Goal: Check status: Check status

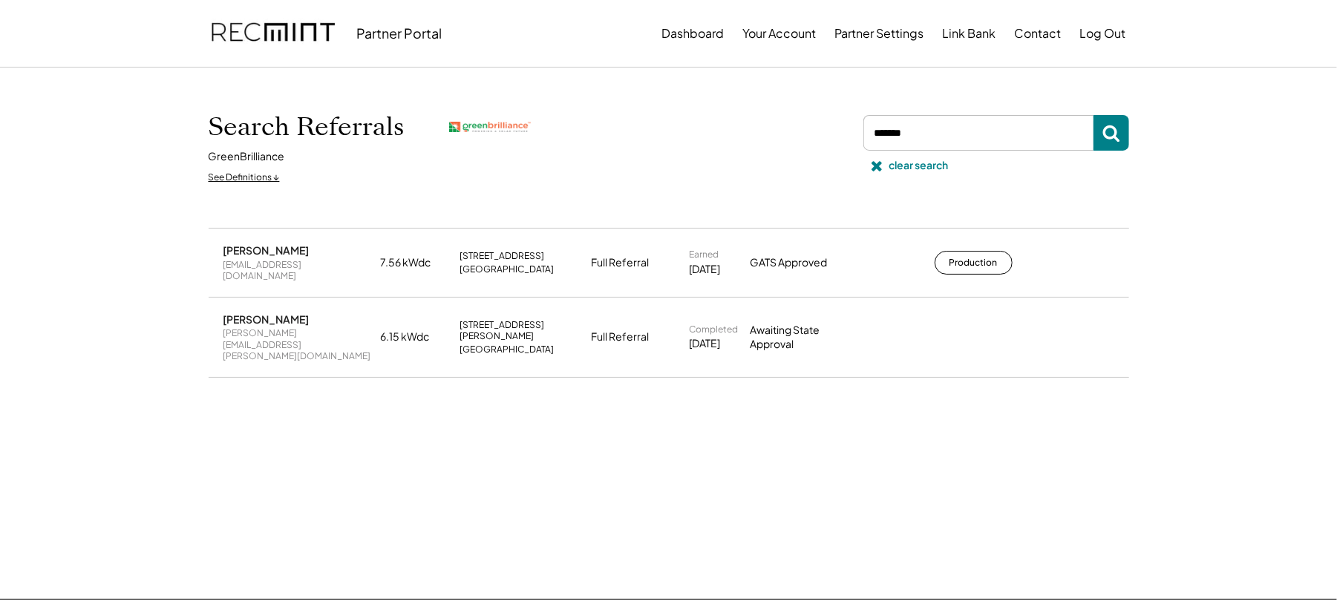
click at [948, 137] on input "input" at bounding box center [978, 133] width 230 height 36
type input "*"
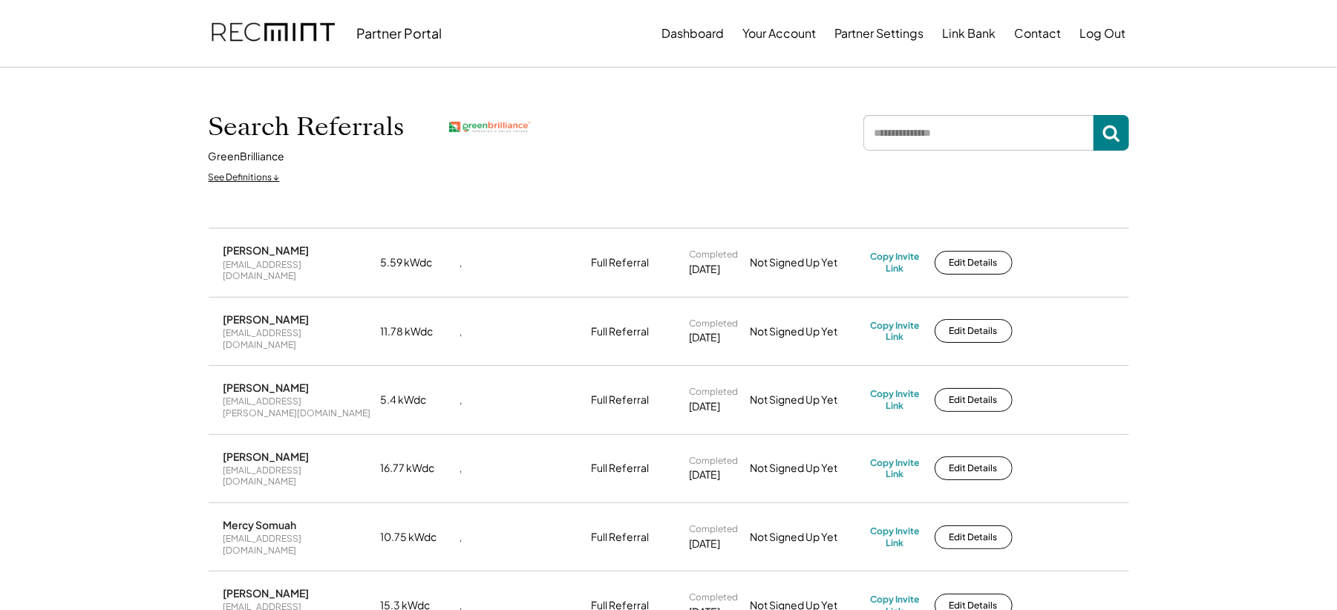
click at [904, 137] on input "input" at bounding box center [978, 133] width 230 height 36
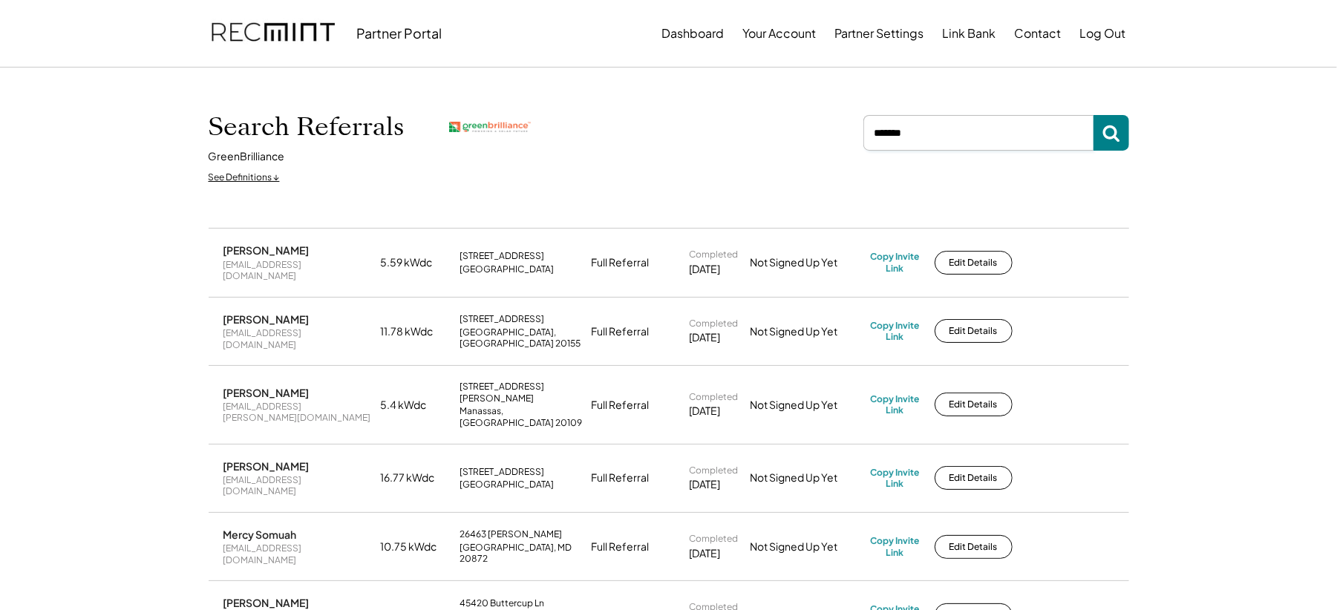
type input "*******"
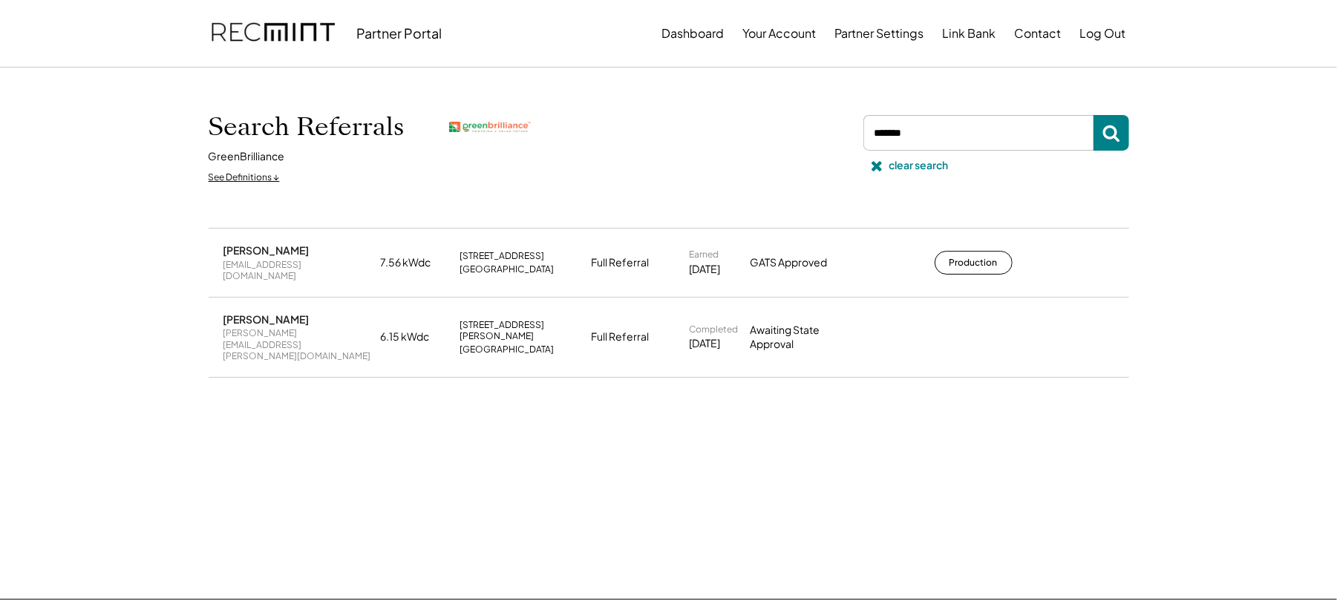
click at [916, 137] on input "input" at bounding box center [978, 133] width 230 height 36
type input "****"
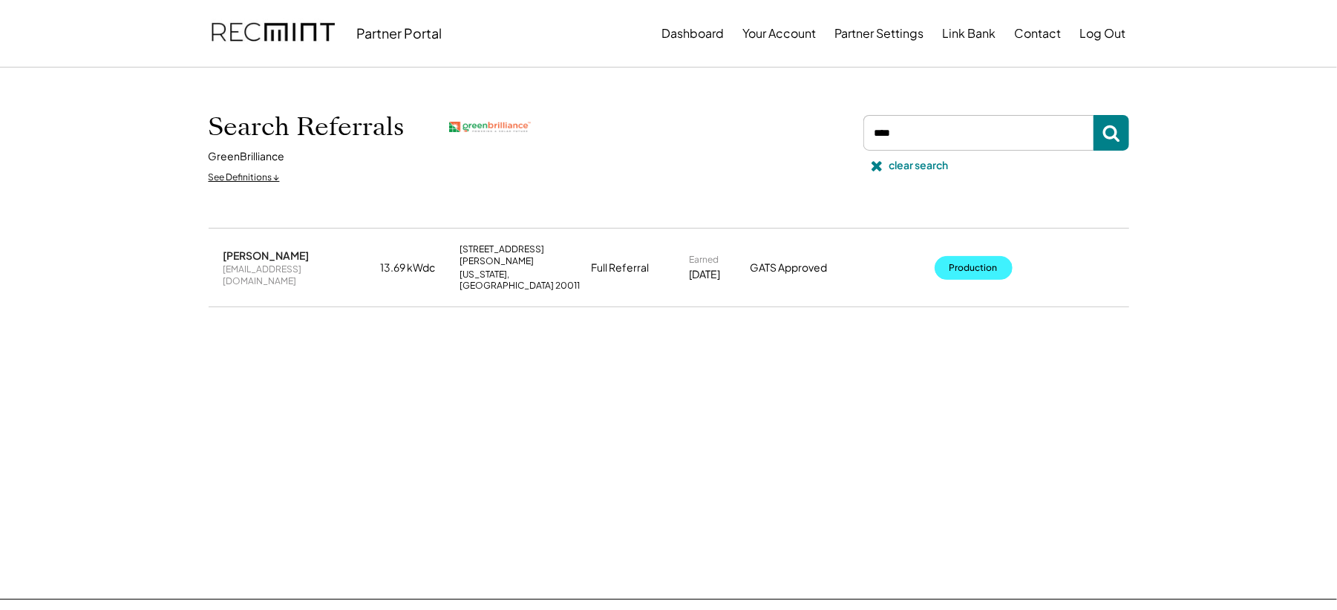
click at [1008, 256] on div "Edit Details Production" at bounding box center [1022, 268] width 186 height 24
click at [978, 281] on div "Joanna Chao chao.joannaa1@gmail.com 13.69 kWdc 1009 Webster St NW Washington, D…" at bounding box center [669, 267] width 920 height 77
click at [980, 270] on div "Joanna Chao chao.joannaa1@gmail.com 13.69 kWdc 1009 Webster St NW Washington, D…" at bounding box center [669, 267] width 920 height 77
click at [980, 263] on button "Production" at bounding box center [973, 268] width 78 height 24
click at [908, 161] on div "clear search" at bounding box center [918, 165] width 59 height 15
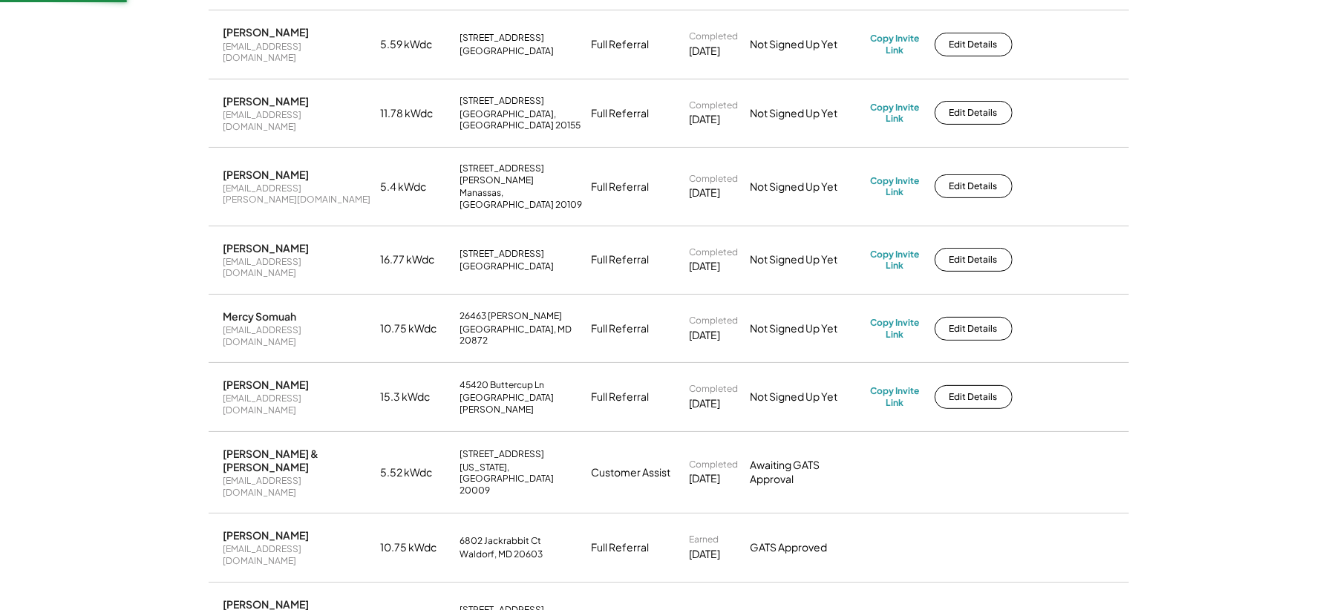
scroll to position [99, 0]
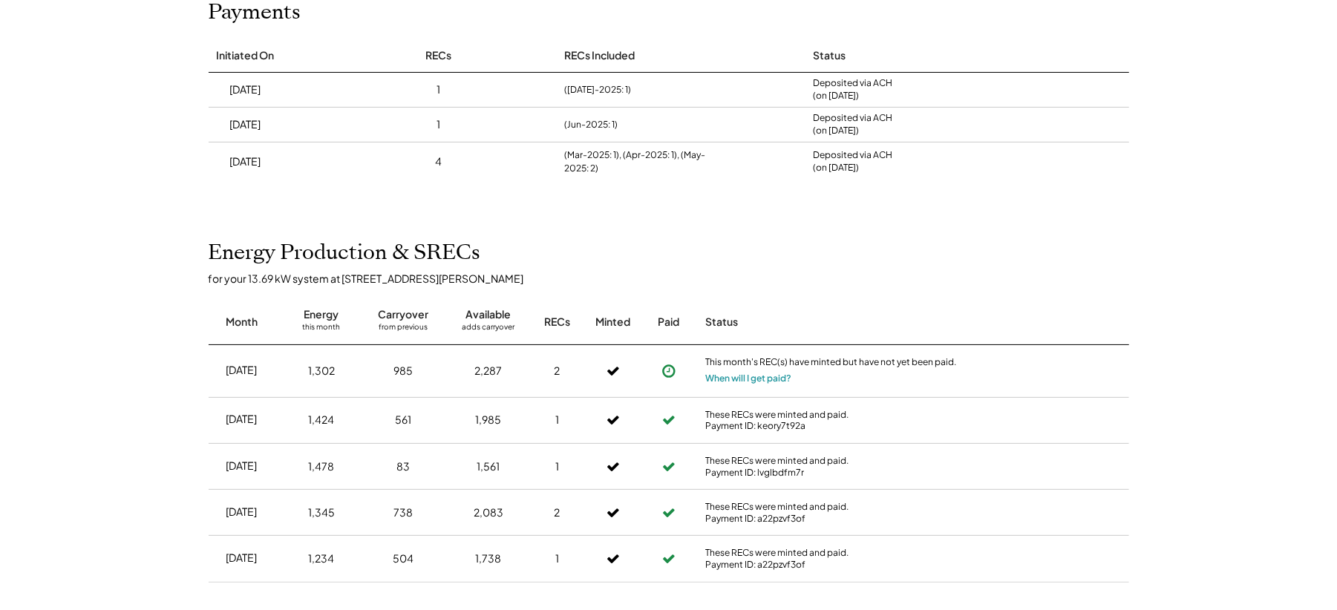
scroll to position [99, 0]
